Goal: Task Accomplishment & Management: Manage account settings

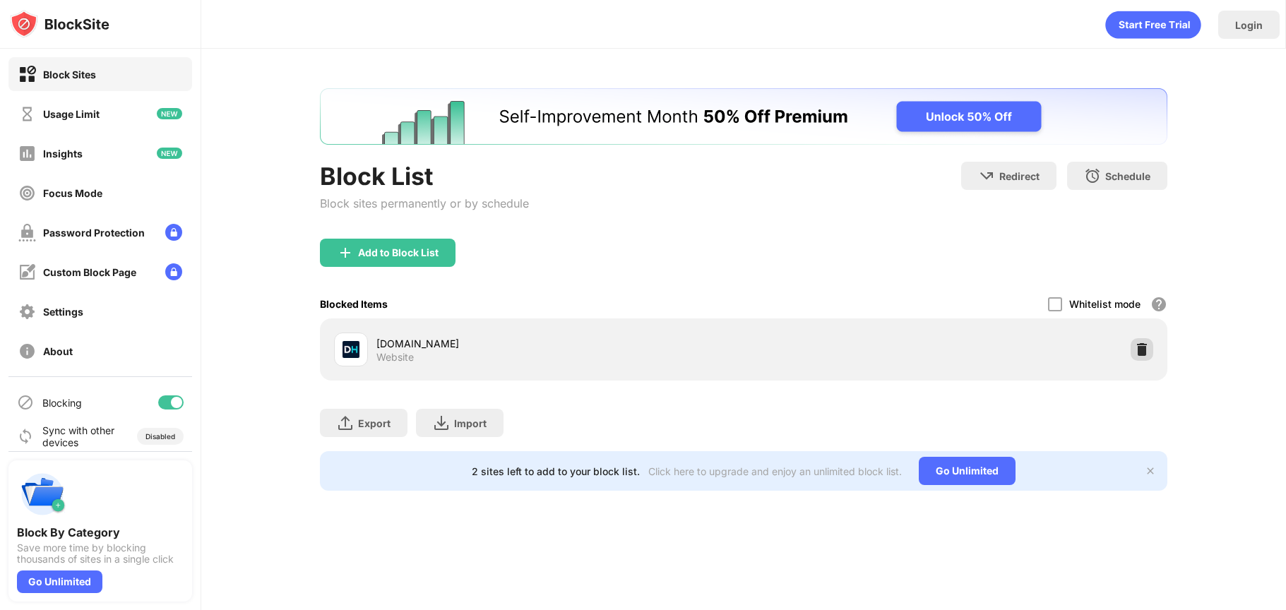
click at [1143, 352] on img at bounding box center [1142, 350] width 14 height 14
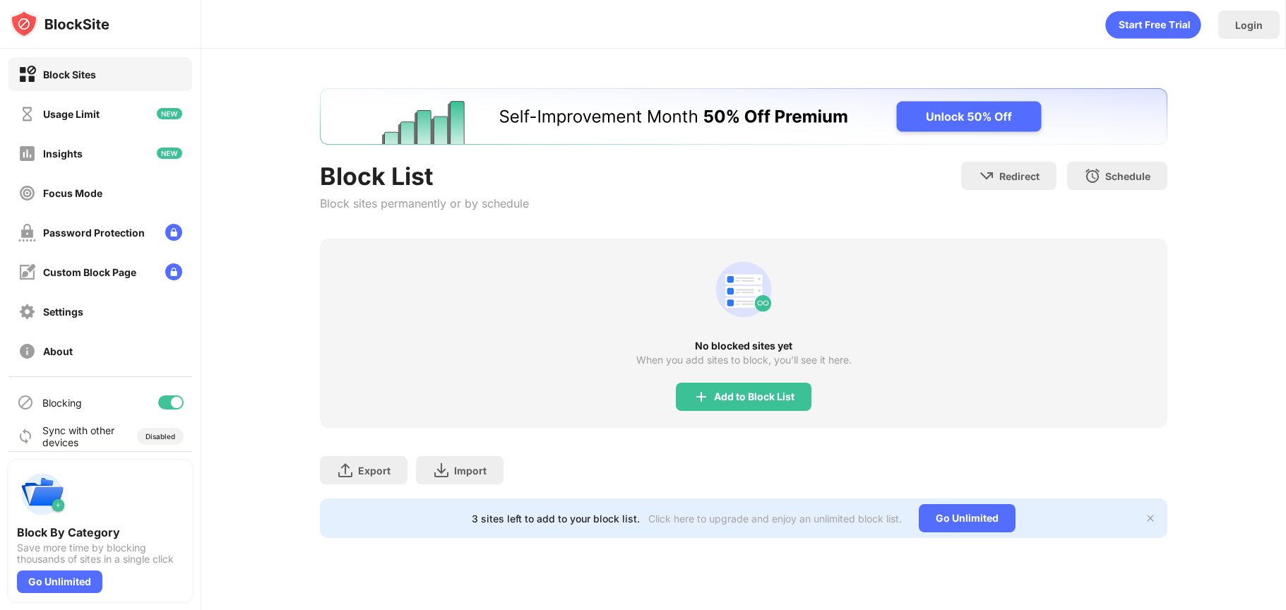
click at [794, 20] on div "Login" at bounding box center [743, 21] width 1084 height 42
